Goal: Answer question/provide support

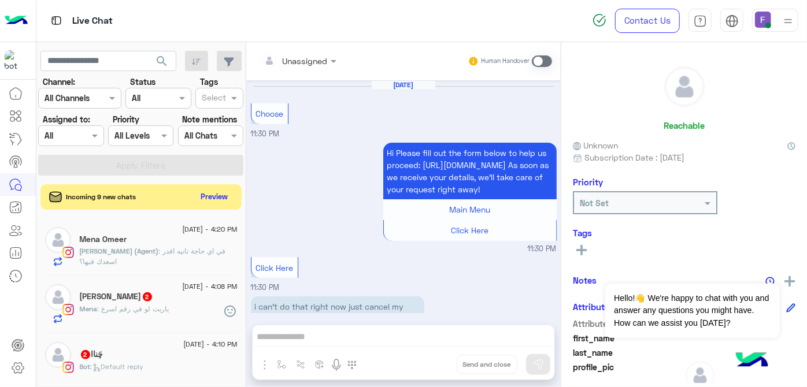
click at [96, 57] on input "text" at bounding box center [108, 61] width 136 height 21
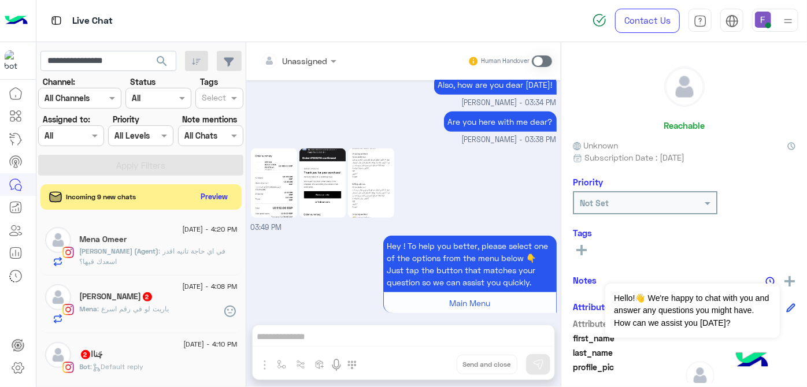
type input "**********"
click at [148, 51] on button "search" at bounding box center [162, 63] width 28 height 25
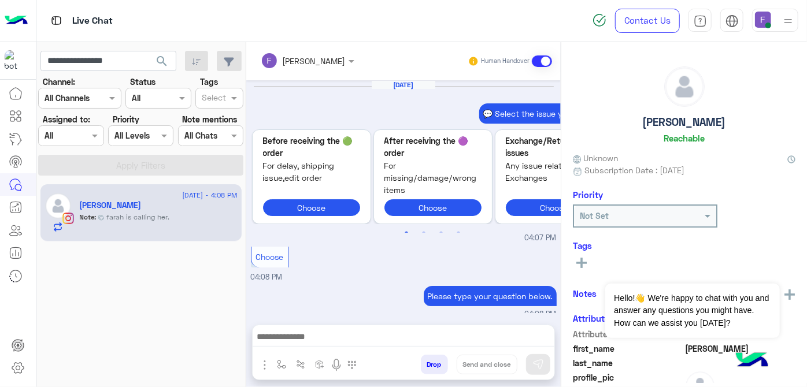
scroll to position [343, 0]
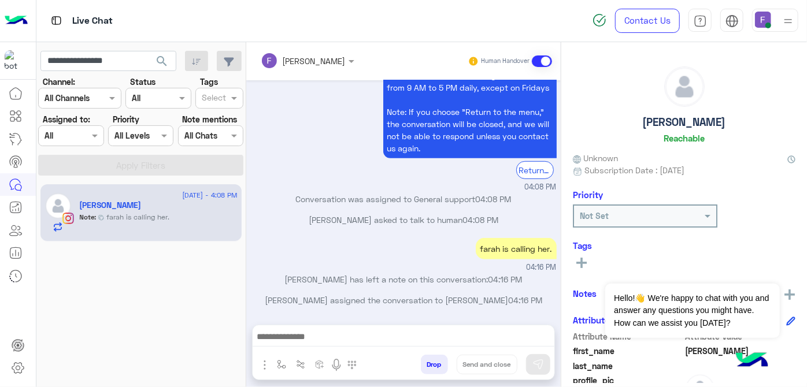
click at [578, 265] on icon at bounding box center [581, 263] width 10 height 10
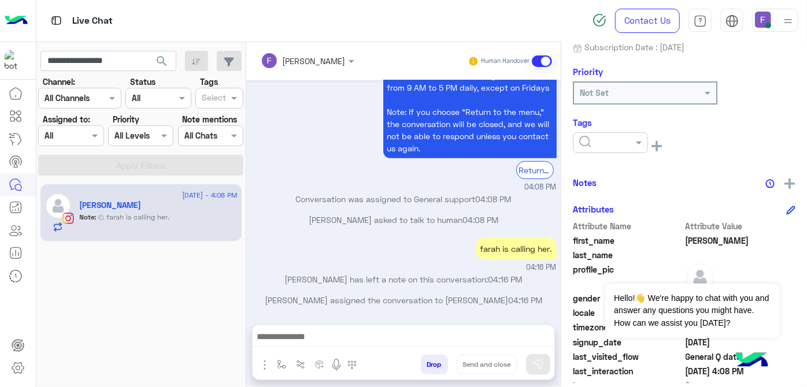
scroll to position [124, 0]
click at [790, 180] on img at bounding box center [789, 183] width 10 height 10
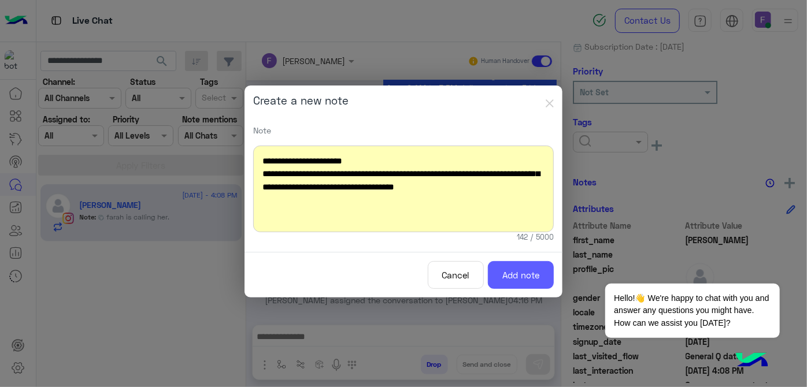
click at [506, 275] on button "Add note" at bounding box center [521, 275] width 66 height 28
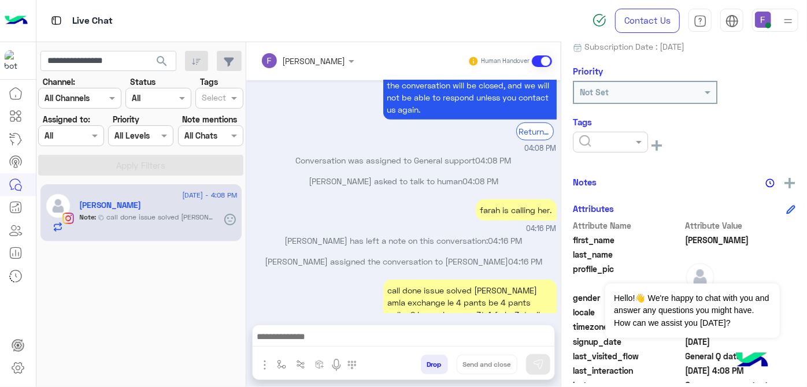
scroll to position [439, 0]
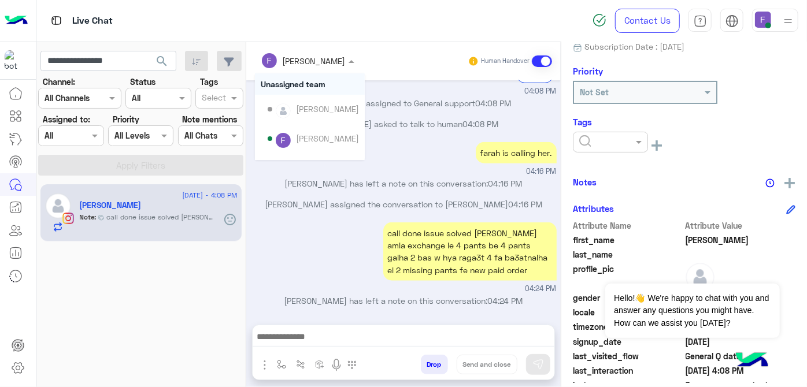
click at [296, 60] on input "text" at bounding box center [292, 61] width 63 height 12
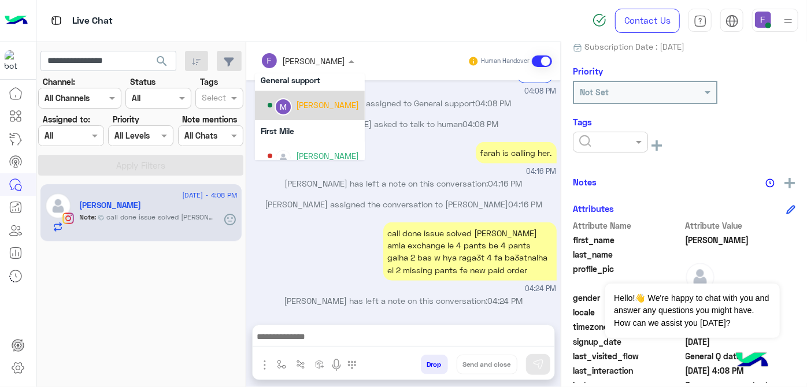
click at [306, 109] on div "[PERSON_NAME]" at bounding box center [327, 105] width 63 height 12
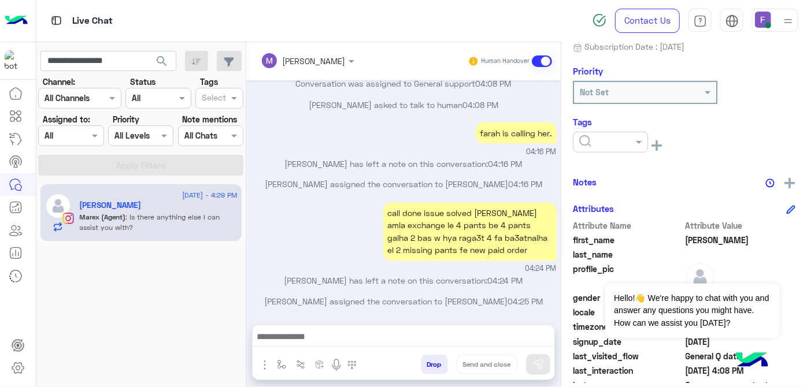
scroll to position [0, 0]
